Goal: Find specific page/section: Find specific page/section

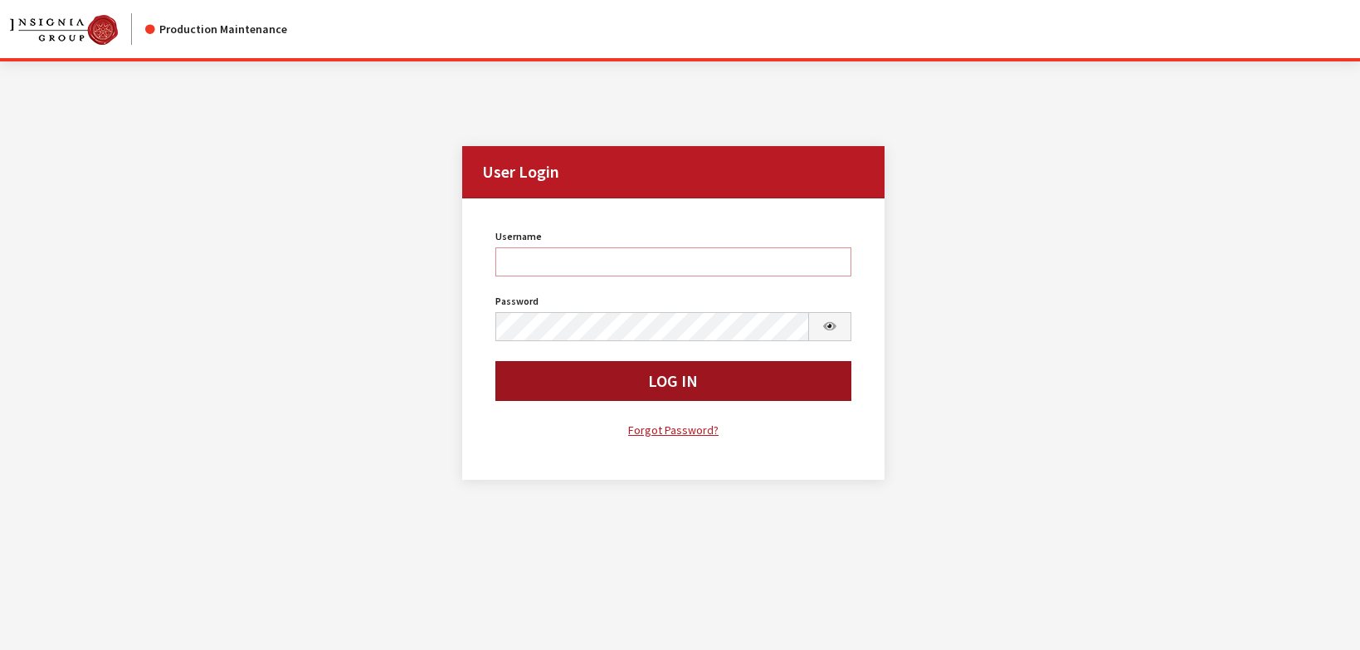
type input "rgoodwin"
click at [565, 379] on button "Log In" at bounding box center [673, 381] width 356 height 40
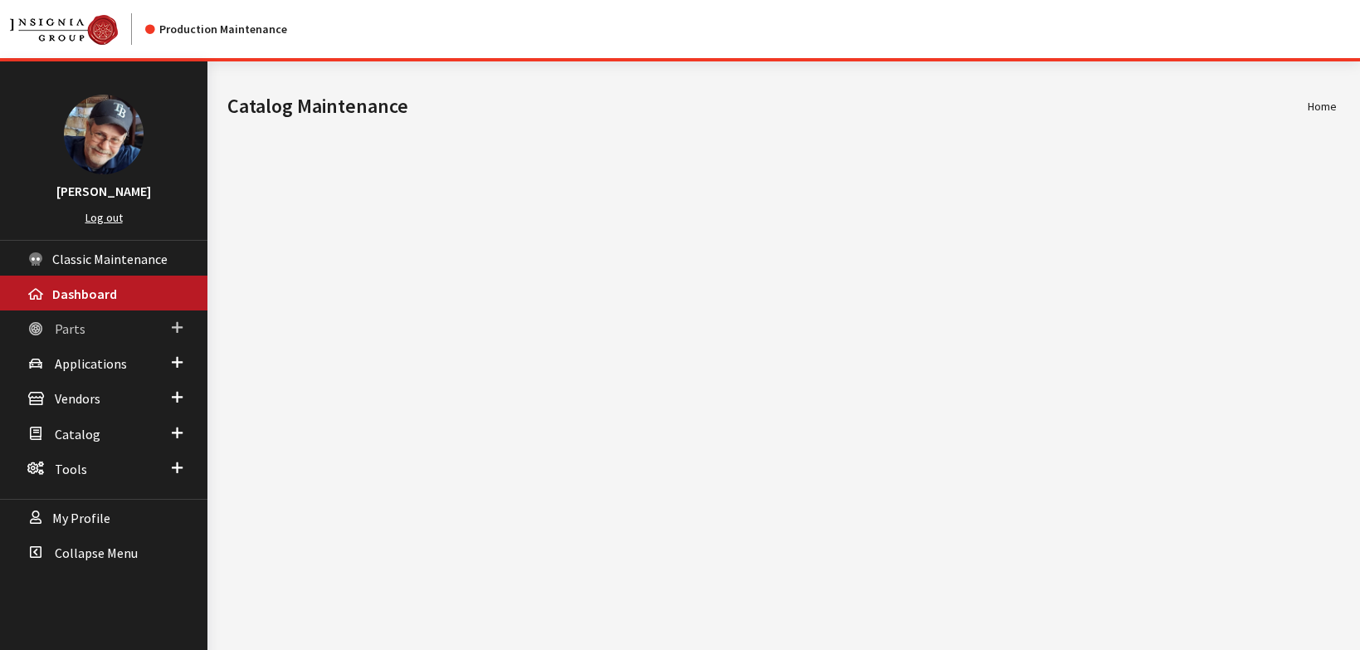
click at [71, 331] on span "Parts" at bounding box center [70, 328] width 31 height 17
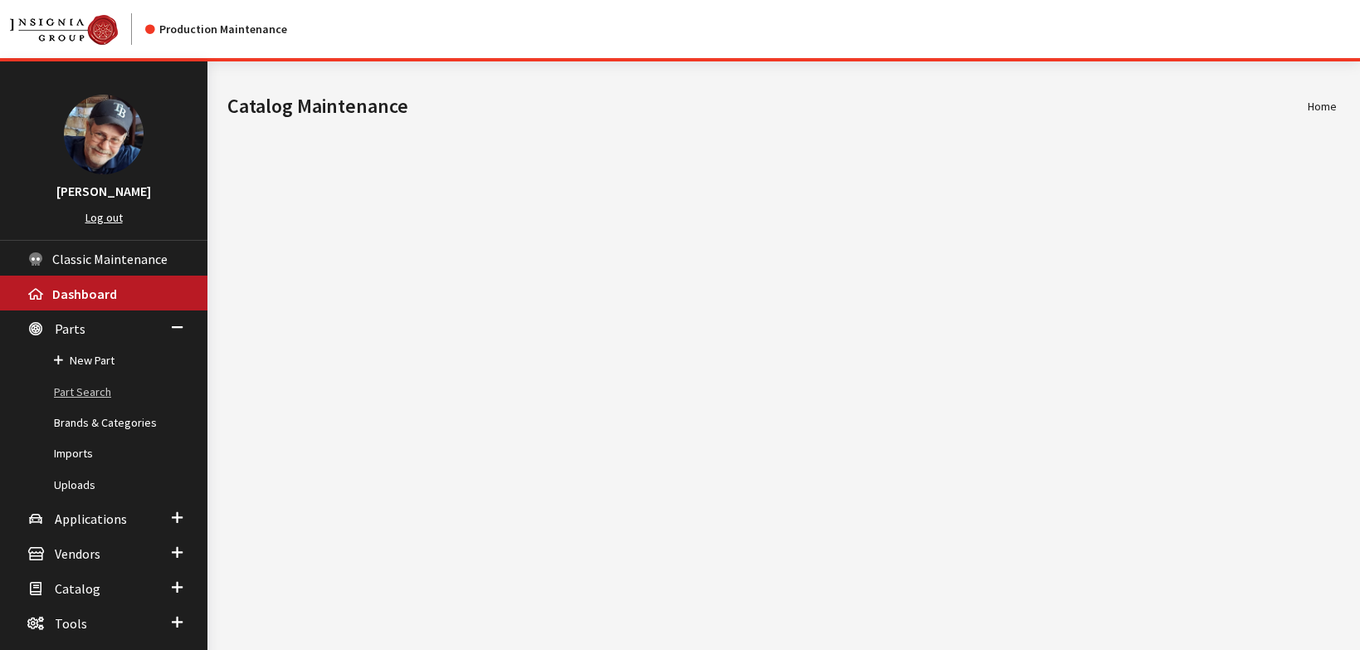
click at [87, 396] on link "Part Search" at bounding box center [103, 392] width 207 height 31
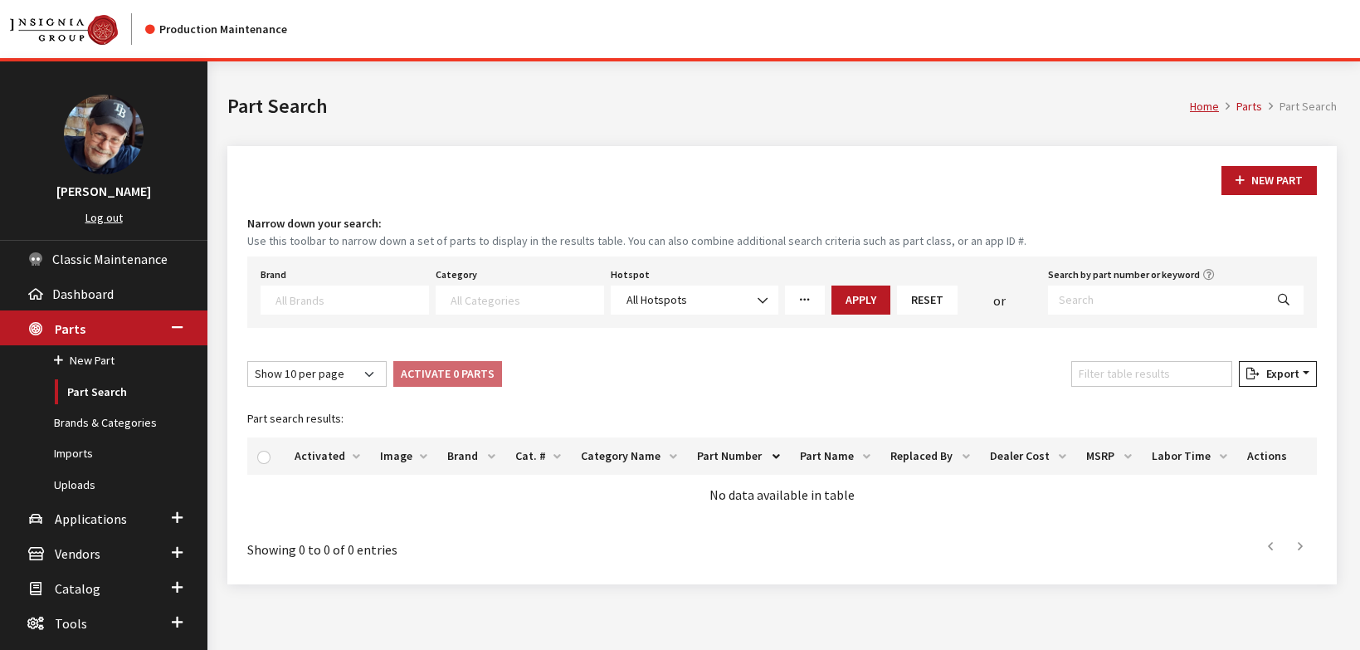
select select
click at [310, 299] on textarea "Search" at bounding box center [352, 299] width 153 height 15
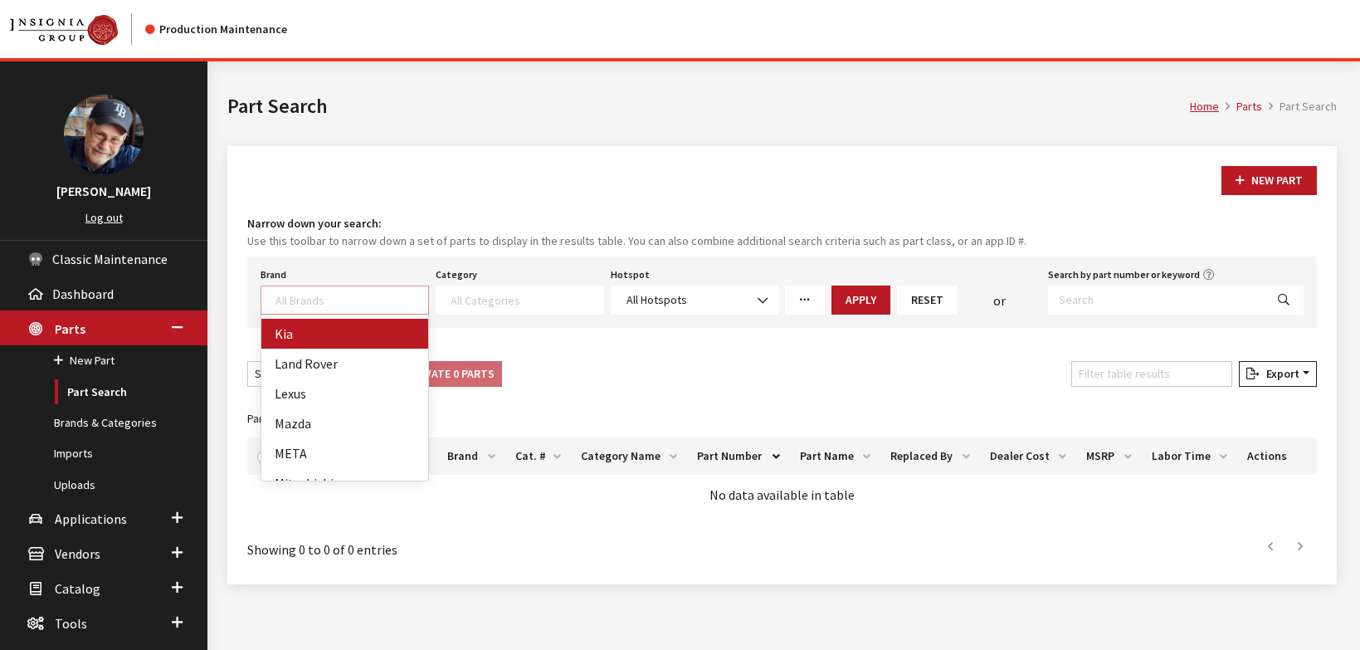
select select "58"
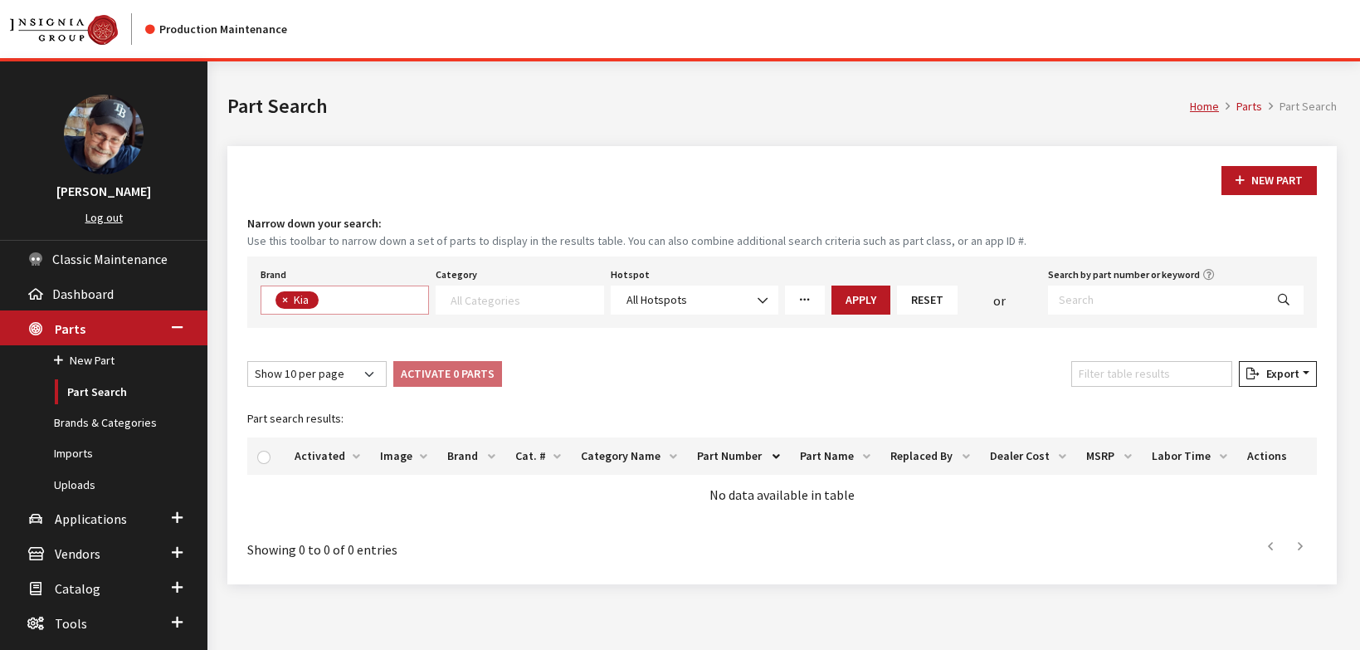
click at [511, 301] on textarea "Search" at bounding box center [527, 299] width 153 height 15
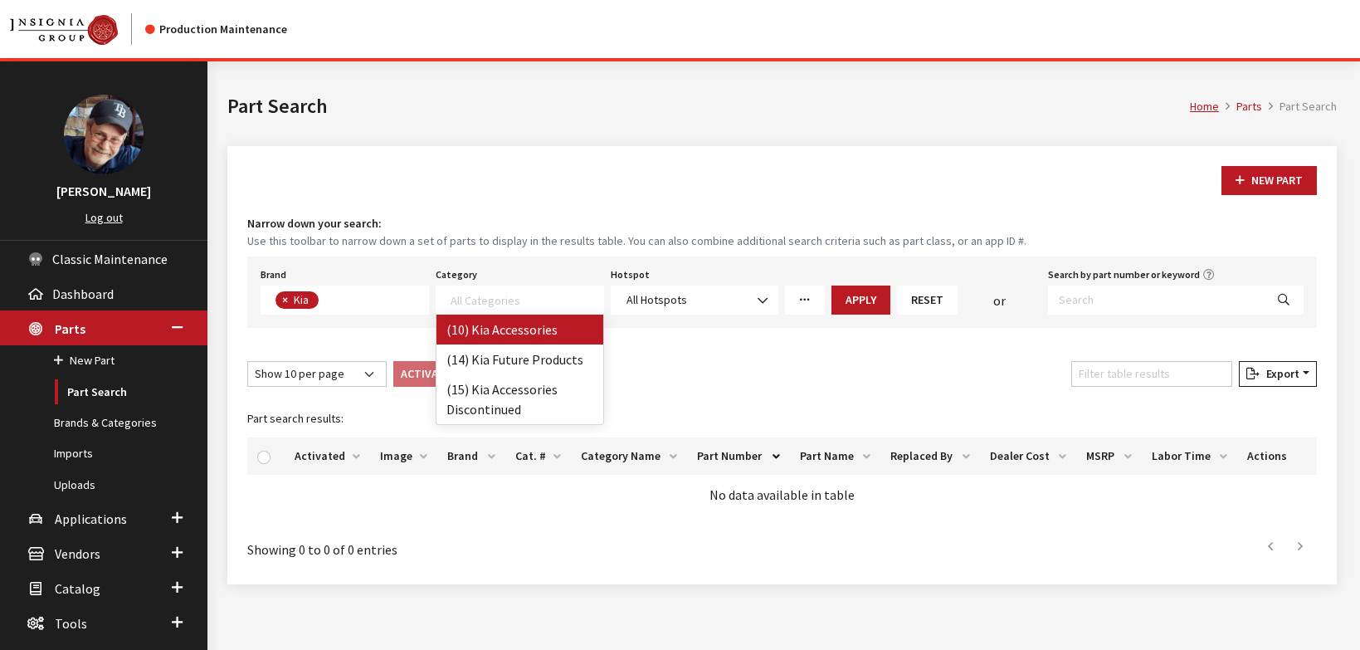
drag, startPoint x: 506, startPoint y: 329, endPoint x: 799, endPoint y: 309, distance: 293.7
select select "238"
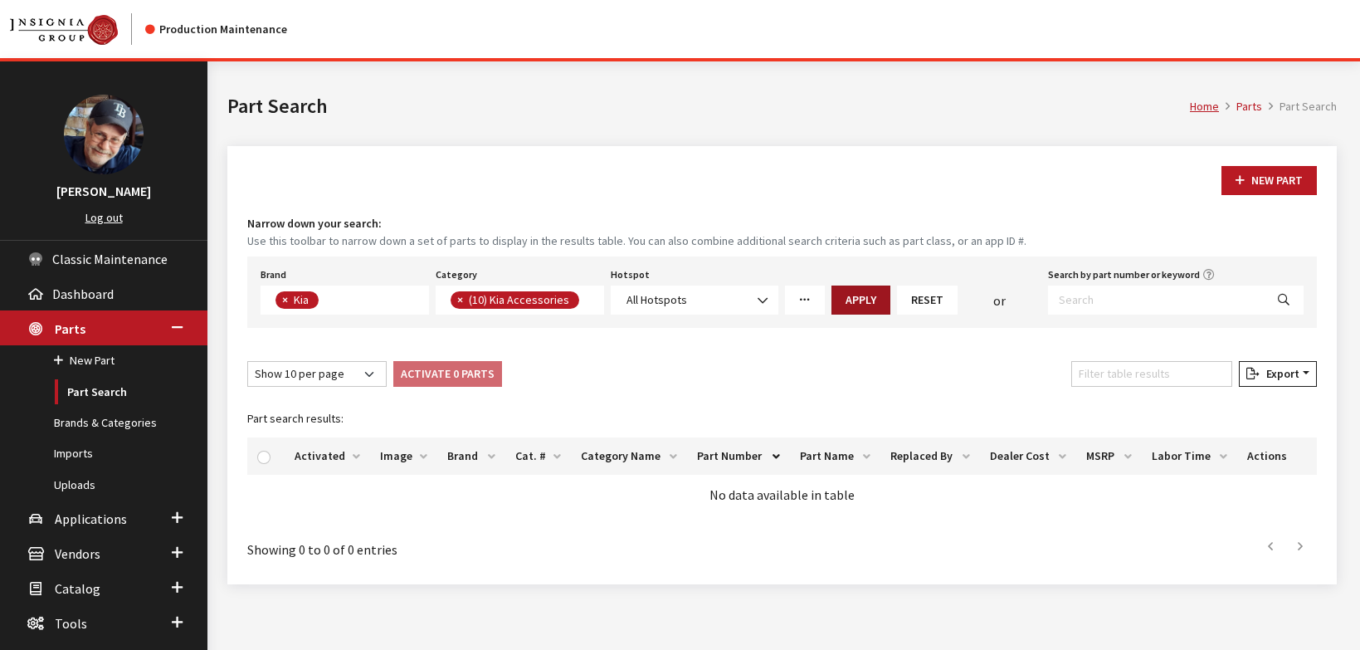
click at [856, 295] on button "Apply" at bounding box center [860, 299] width 59 height 29
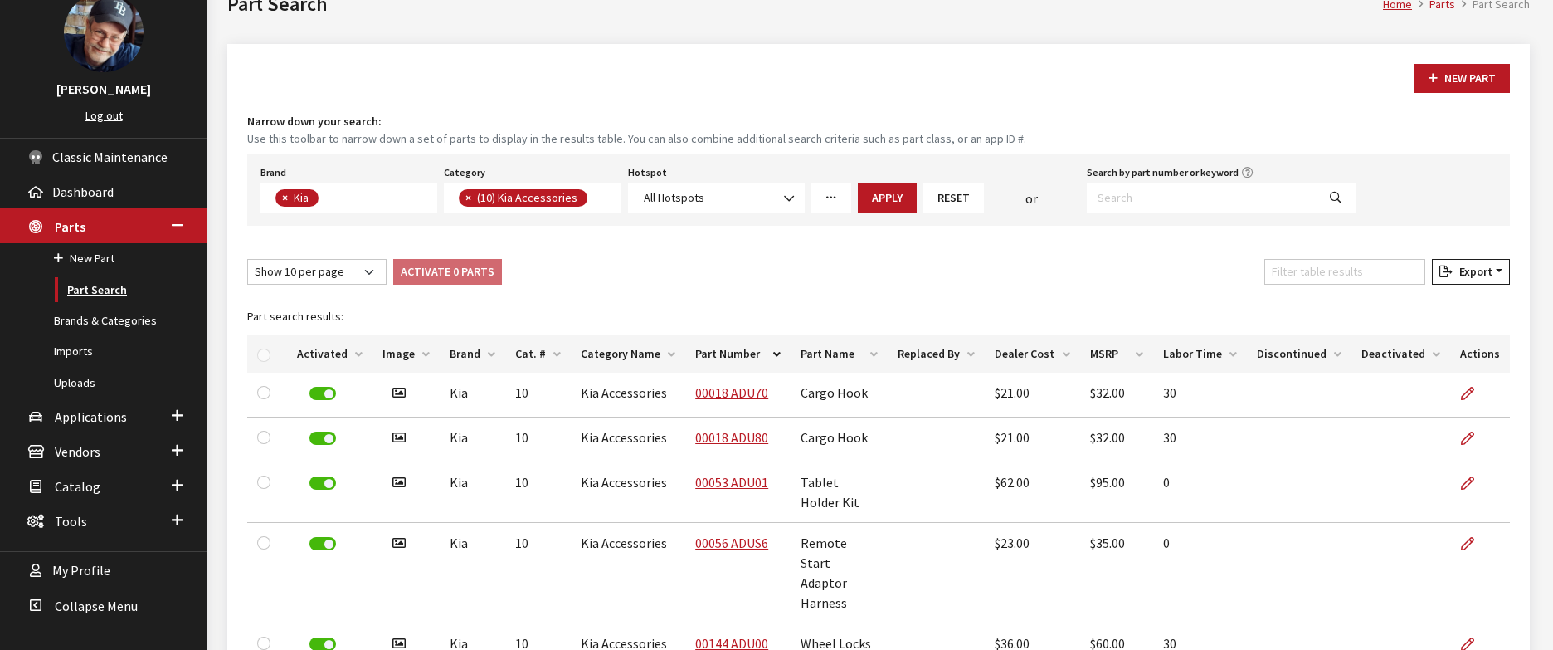
scroll to position [101, 0]
